Goal: Task Accomplishment & Management: Manage account settings

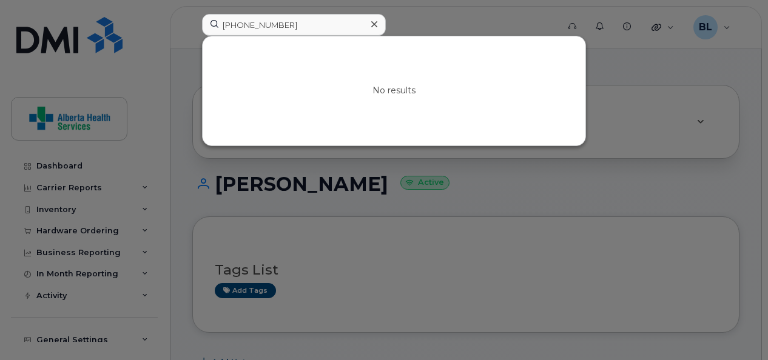
drag, startPoint x: 228, startPoint y: 46, endPoint x: 107, endPoint y: 38, distance: 120.9
click at [192, 38] on div "403-715-0856 No results" at bounding box center [375, 27] width 367 height 27
type input "Please place an incident ticket to have your lines reactivated."
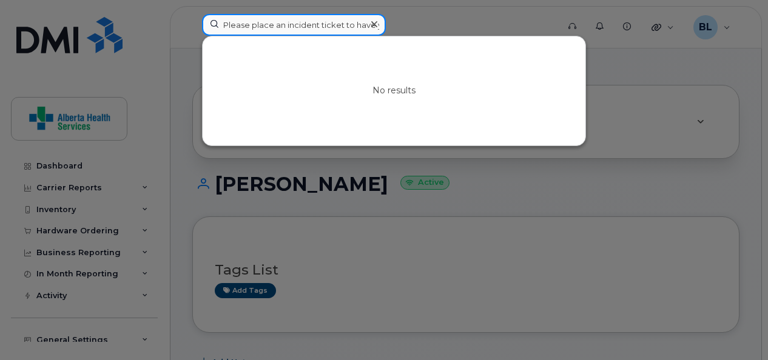
click at [316, 24] on input "Please place an incident ticket to have your lines reactivated." at bounding box center [294, 25] width 184 height 22
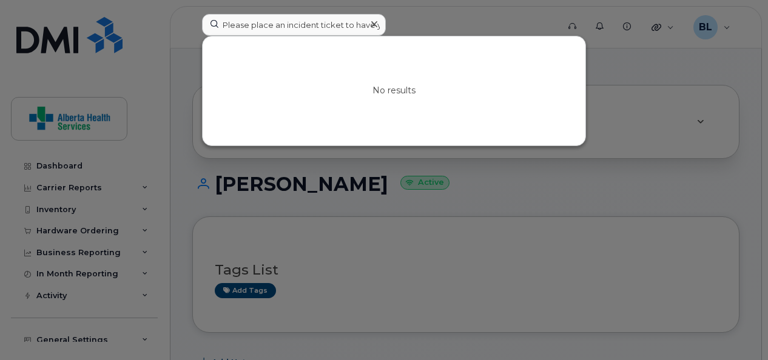
click at [373, 23] on icon at bounding box center [374, 24] width 6 height 10
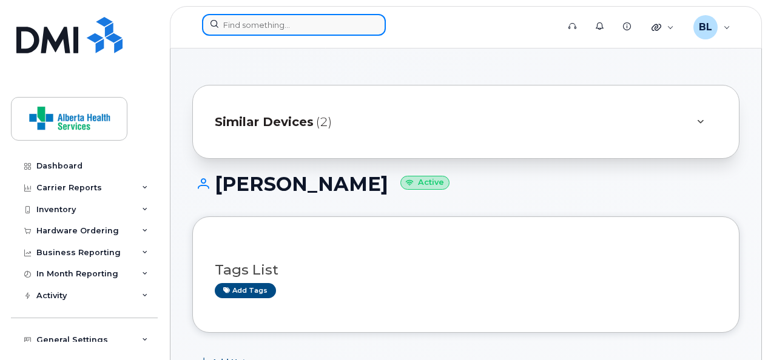
click at [318, 27] on input at bounding box center [294, 25] width 184 height 22
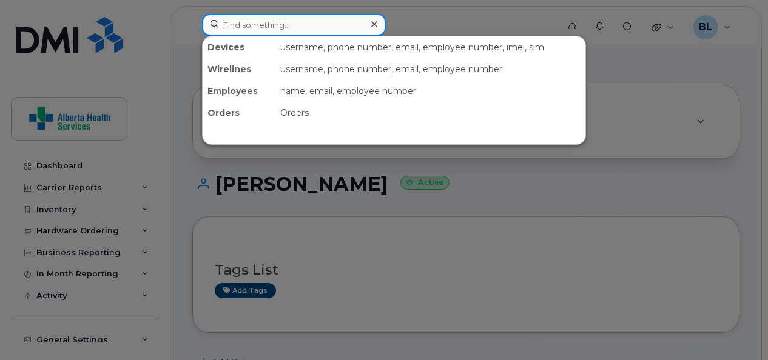
paste input "403-808-2369"
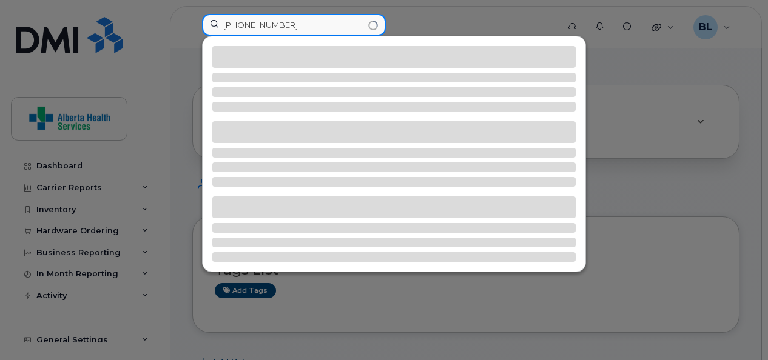
type input "403-808-2369"
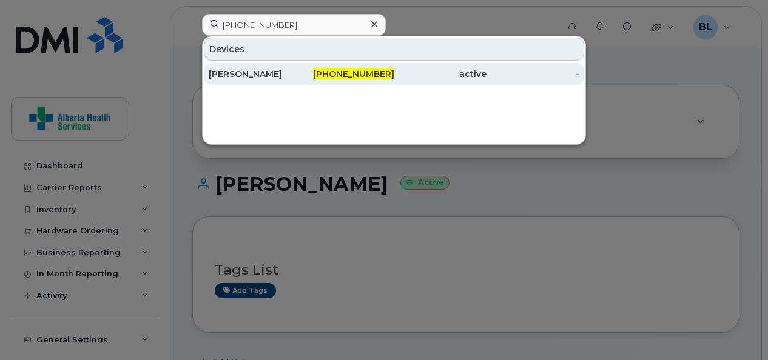
click at [226, 72] on div "Sheryl Scott" at bounding box center [255, 74] width 93 height 12
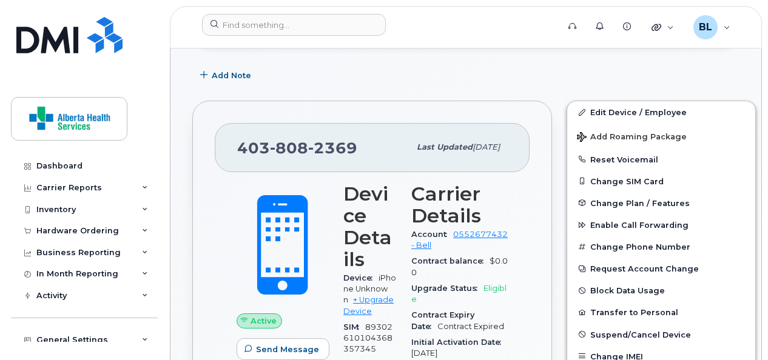
scroll to position [184, 0]
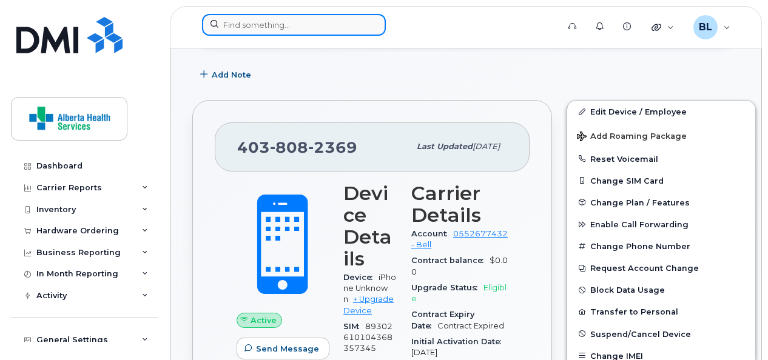
click at [246, 25] on input at bounding box center [294, 25] width 184 height 22
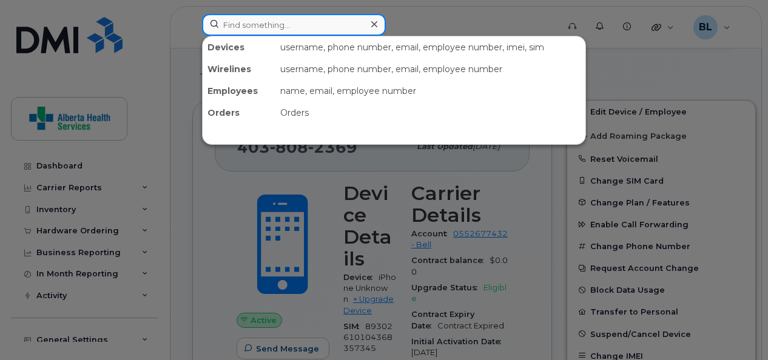
paste input "7802320861"
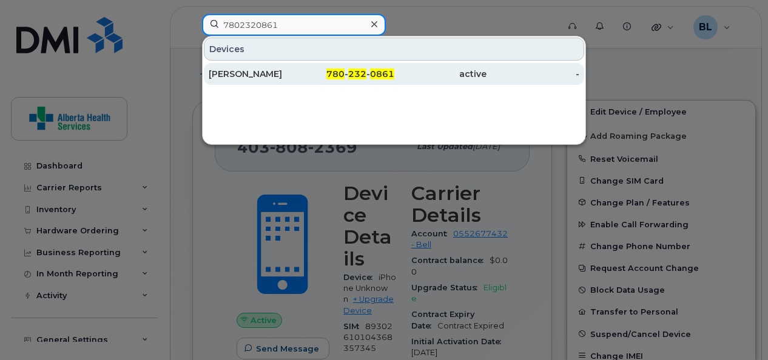
type input "7802320861"
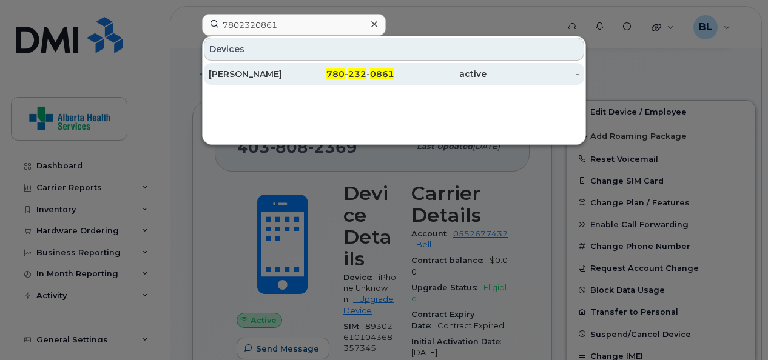
click at [259, 70] on div "[PERSON_NAME]" at bounding box center [255, 74] width 93 height 12
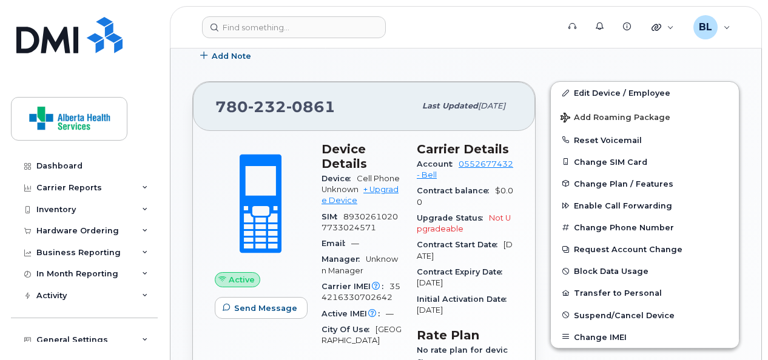
scroll to position [202, 0]
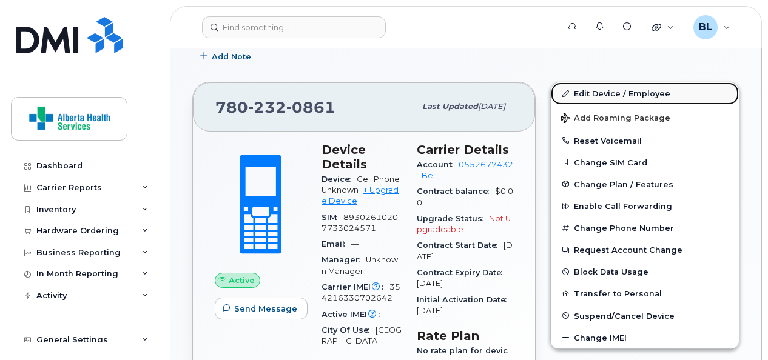
click at [603, 88] on link "Edit Device / Employee" at bounding box center [644, 93] width 188 height 22
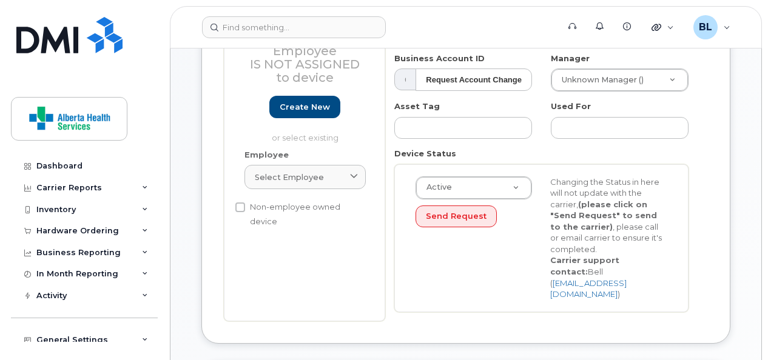
scroll to position [203, 0]
click at [281, 184] on link "Select employee" at bounding box center [304, 176] width 121 height 24
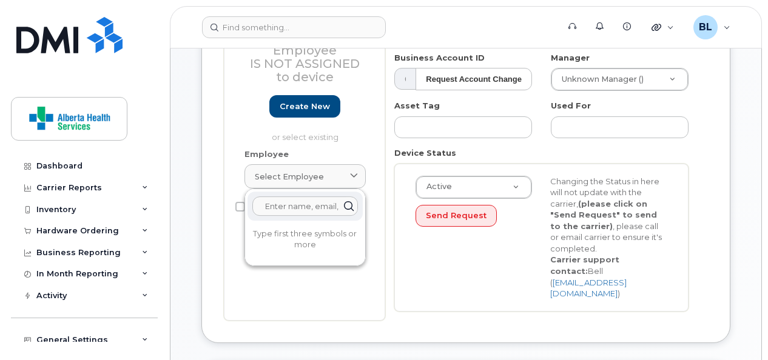
paste input "[PERSON_NAME]"
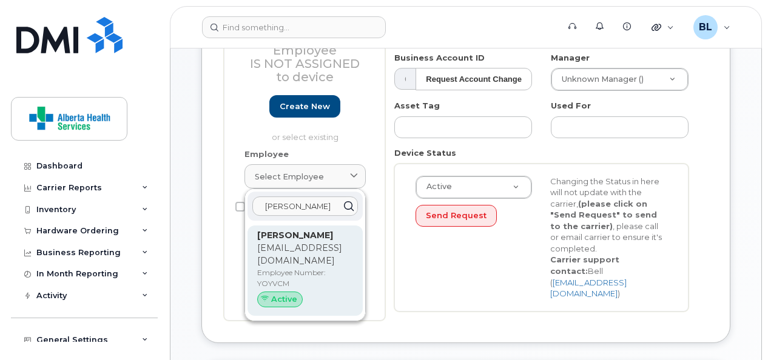
type input "[PERSON_NAME]"
click at [291, 250] on p "Veena.Sivarajan@albertahealthservices.ca" at bounding box center [305, 254] width 96 height 25
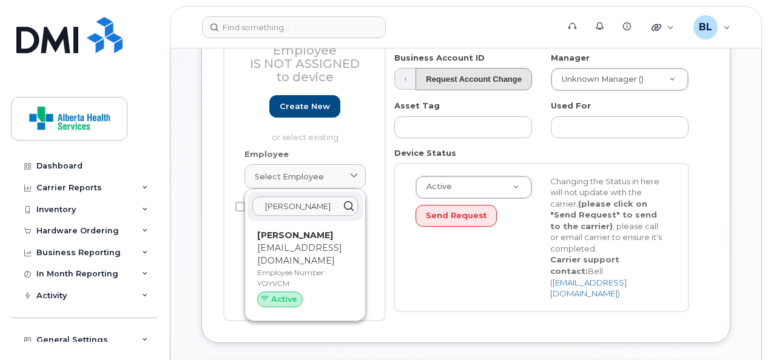
type input "YOYVCM"
type input "[PERSON_NAME]"
type input "[EMAIL_ADDRESS][DOMAIN_NAME]"
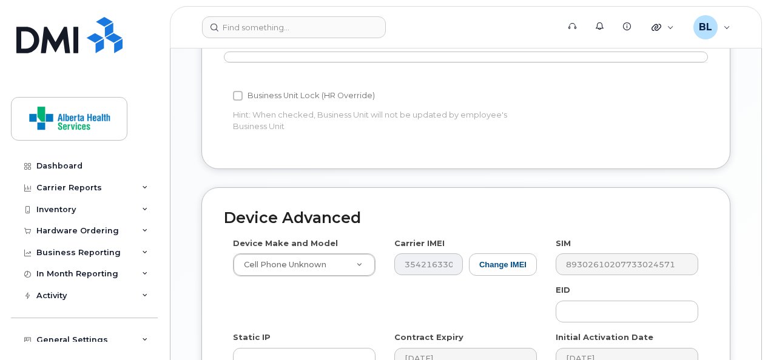
scroll to position [726, 0]
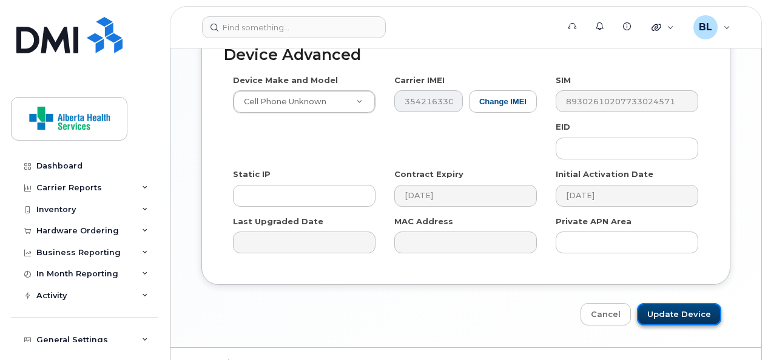
click at [692, 303] on input "Update Device" at bounding box center [679, 314] width 84 height 22
type input "Saving..."
